Goal: Transaction & Acquisition: Purchase product/service

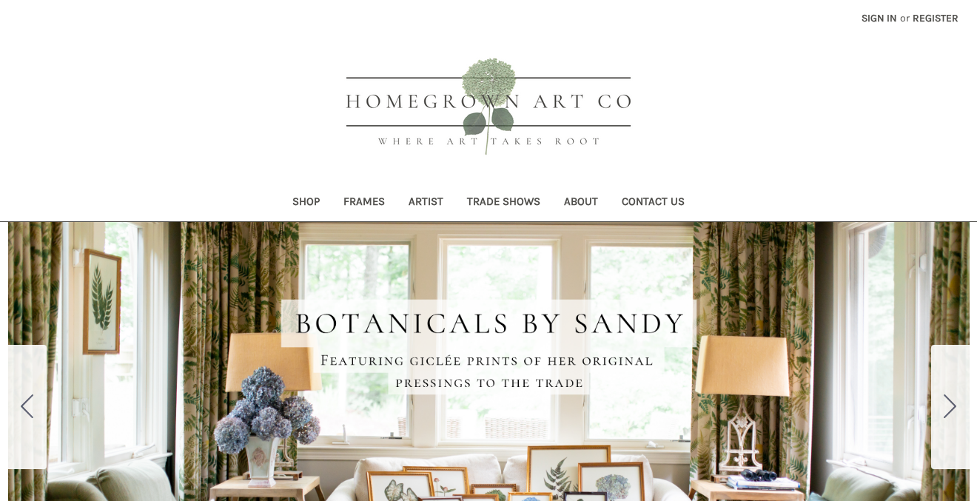
click at [282, 212] on link "Shop" at bounding box center [305, 203] width 51 height 36
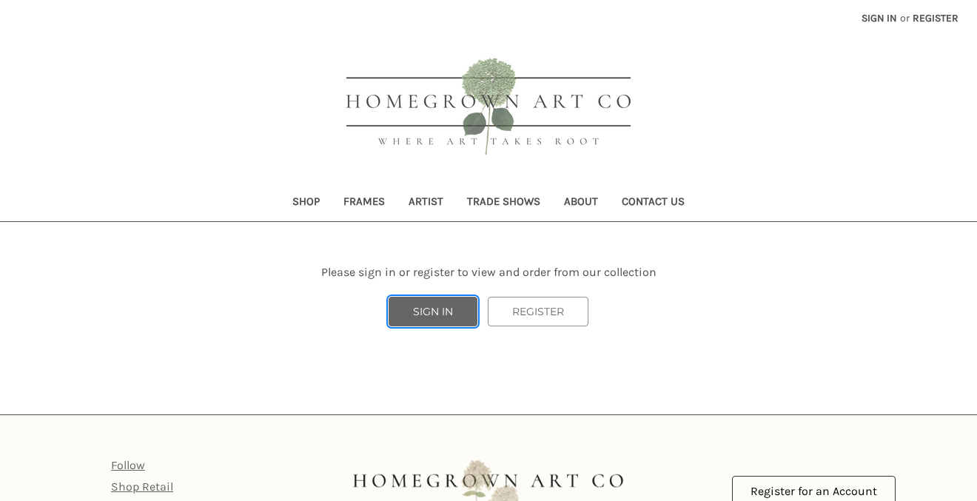
click at [431, 325] on link "SIGN IN" at bounding box center [433, 312] width 89 height 30
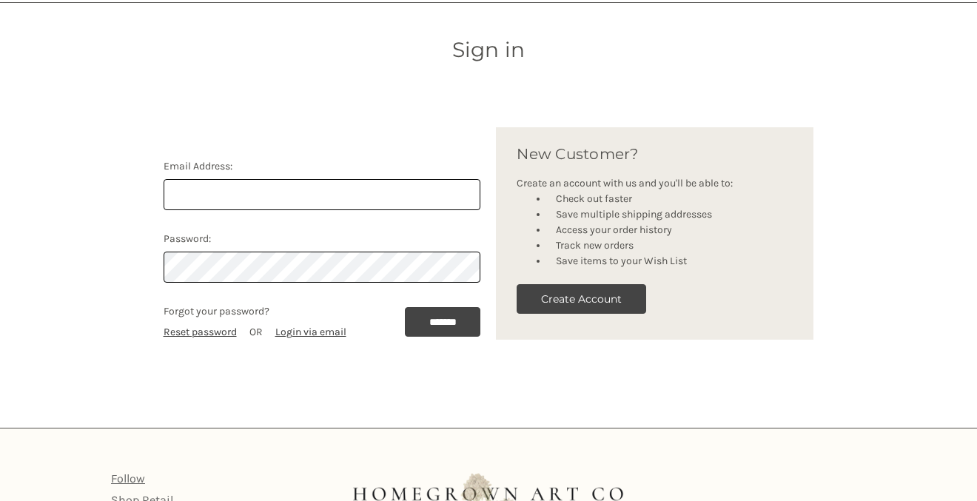
scroll to position [228, 0]
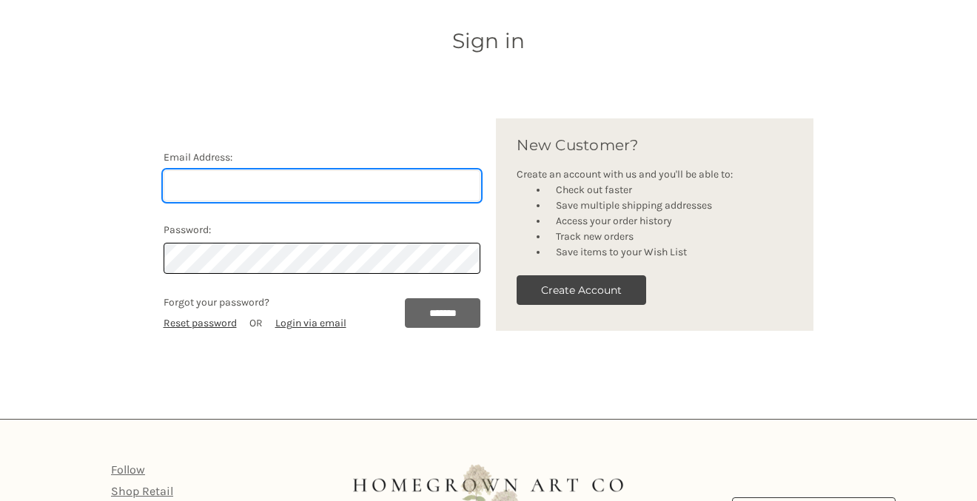
type input "[PERSON_NAME][EMAIL_ADDRESS][DOMAIN_NAME]"
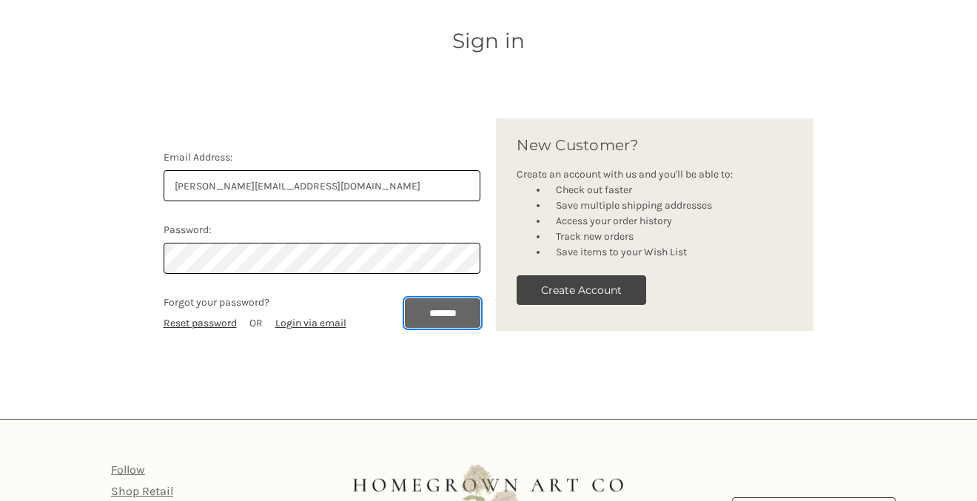
click at [435, 309] on input "*******" at bounding box center [443, 313] width 76 height 30
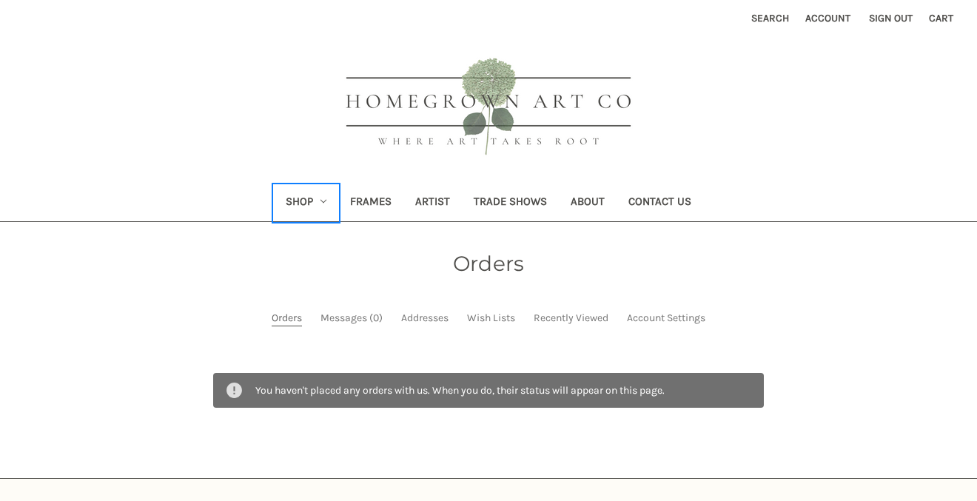
click at [305, 196] on link "Shop" at bounding box center [306, 203] width 65 height 36
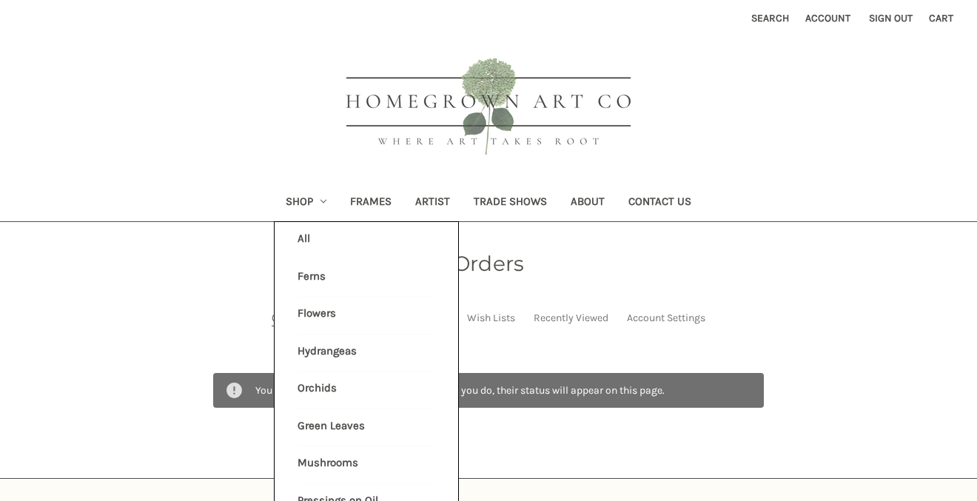
click at [300, 243] on link "All Shop" at bounding box center [366, 240] width 137 height 37
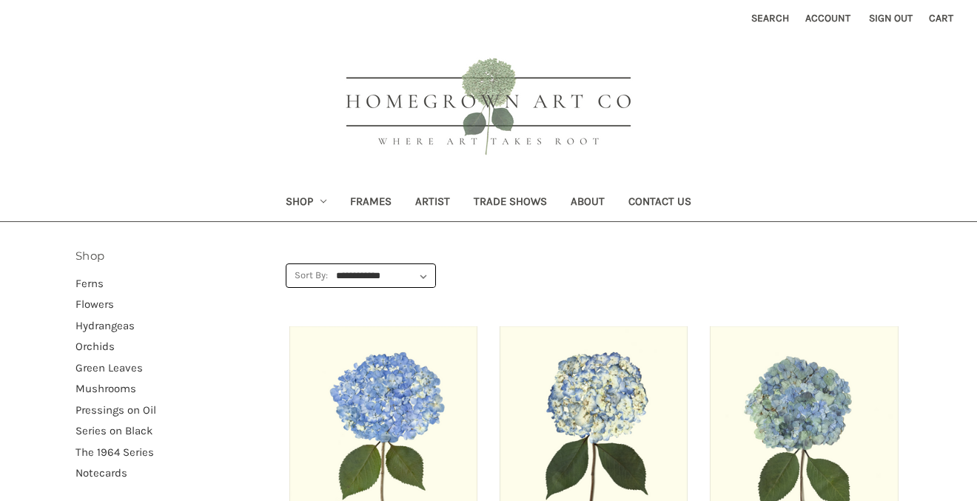
click at [357, 272] on select "**********" at bounding box center [384, 276] width 101 height 22
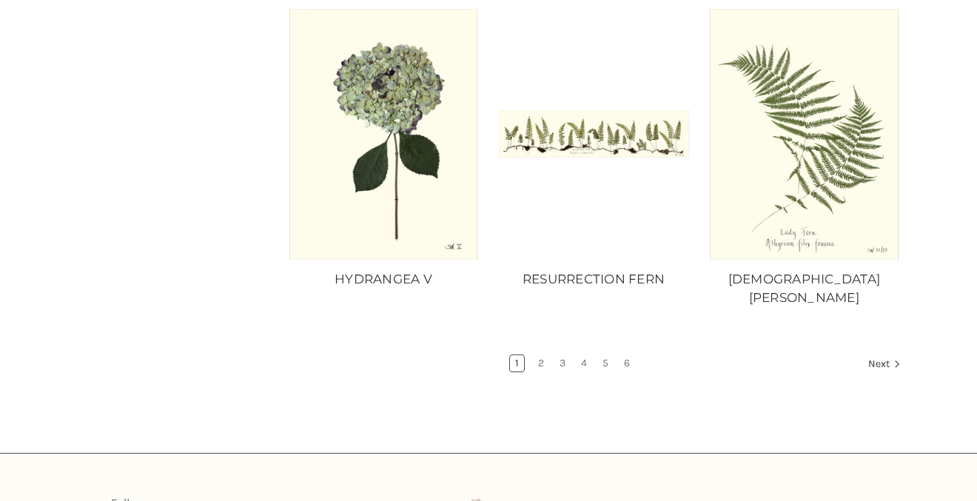
scroll to position [1622, 0]
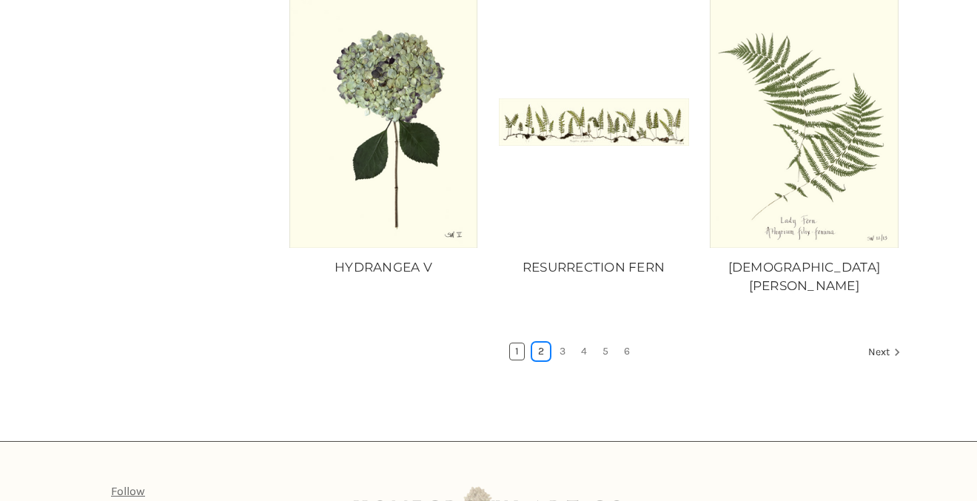
click at [543, 343] on link "2" at bounding box center [541, 351] width 16 height 16
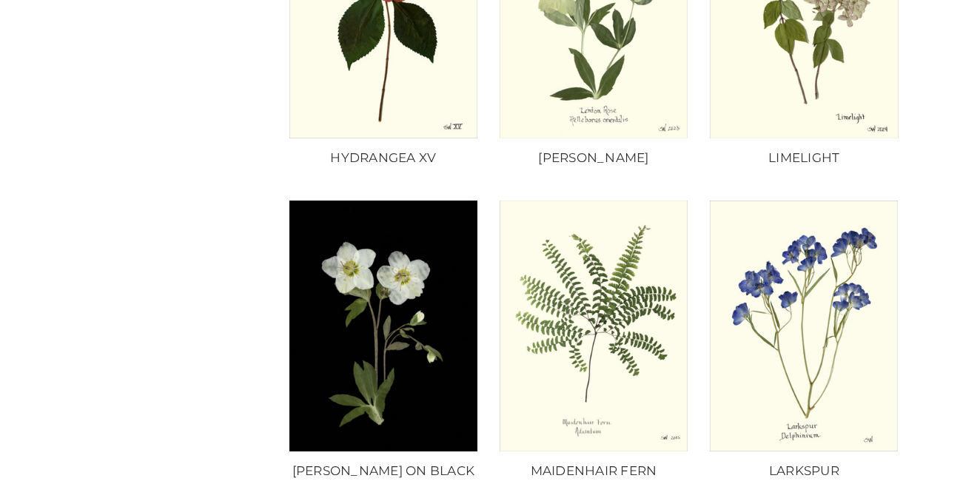
scroll to position [1149, 0]
